Goal: Task Accomplishment & Management: Use online tool/utility

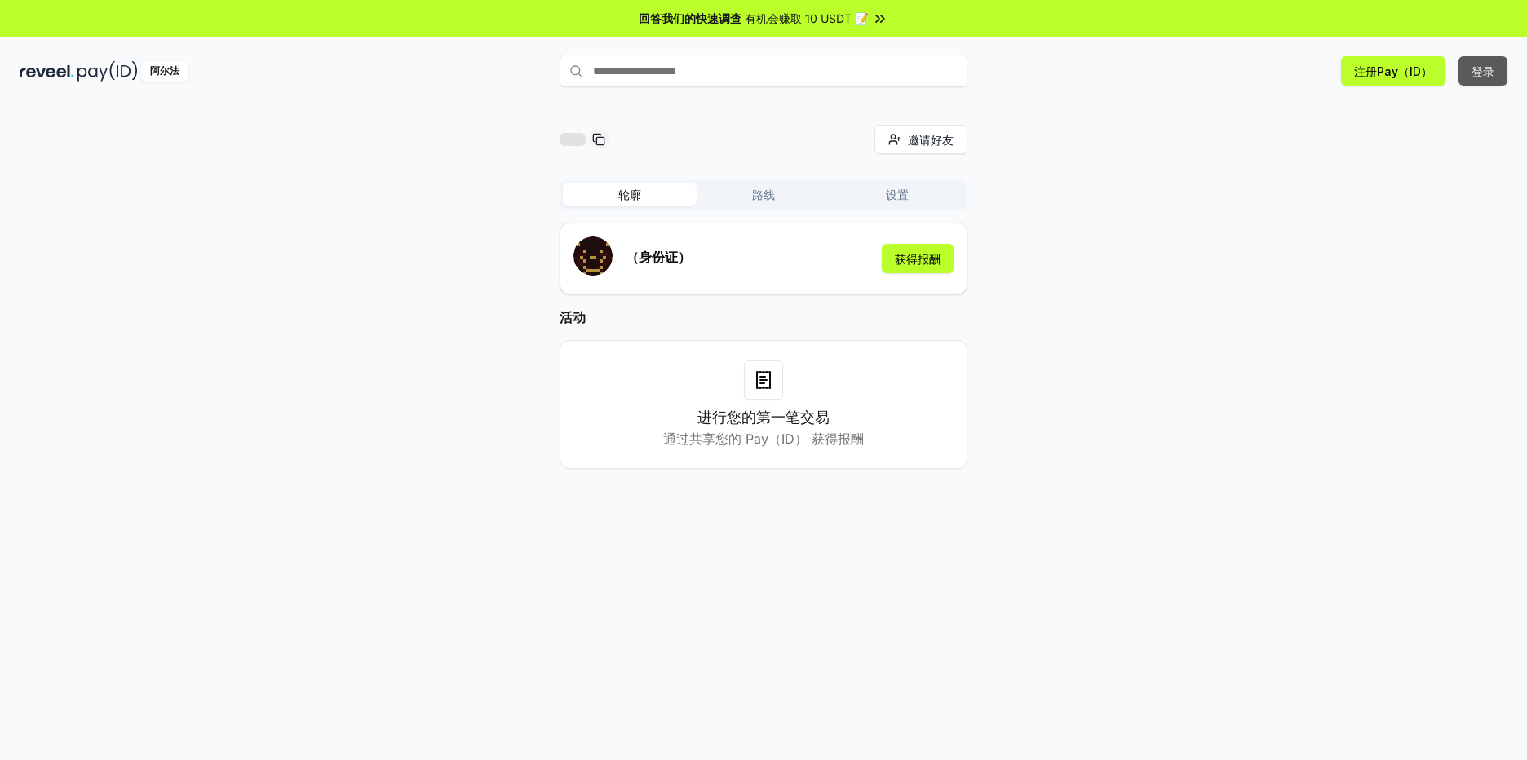
click at [1487, 69] on button "登录" at bounding box center [1483, 70] width 49 height 29
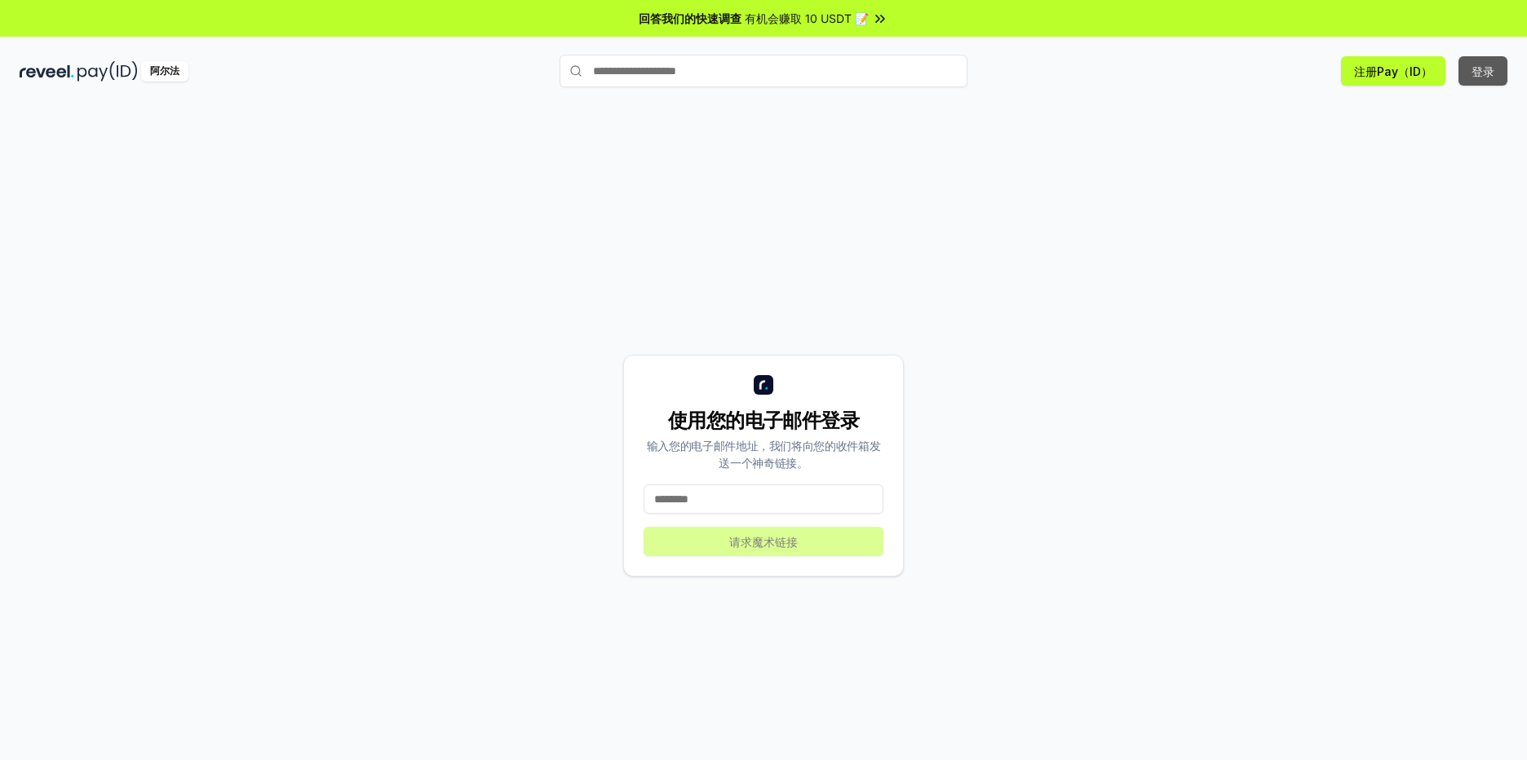
click at [1477, 67] on button "登录" at bounding box center [1483, 70] width 49 height 29
